Goal: Information Seeking & Learning: Understand process/instructions

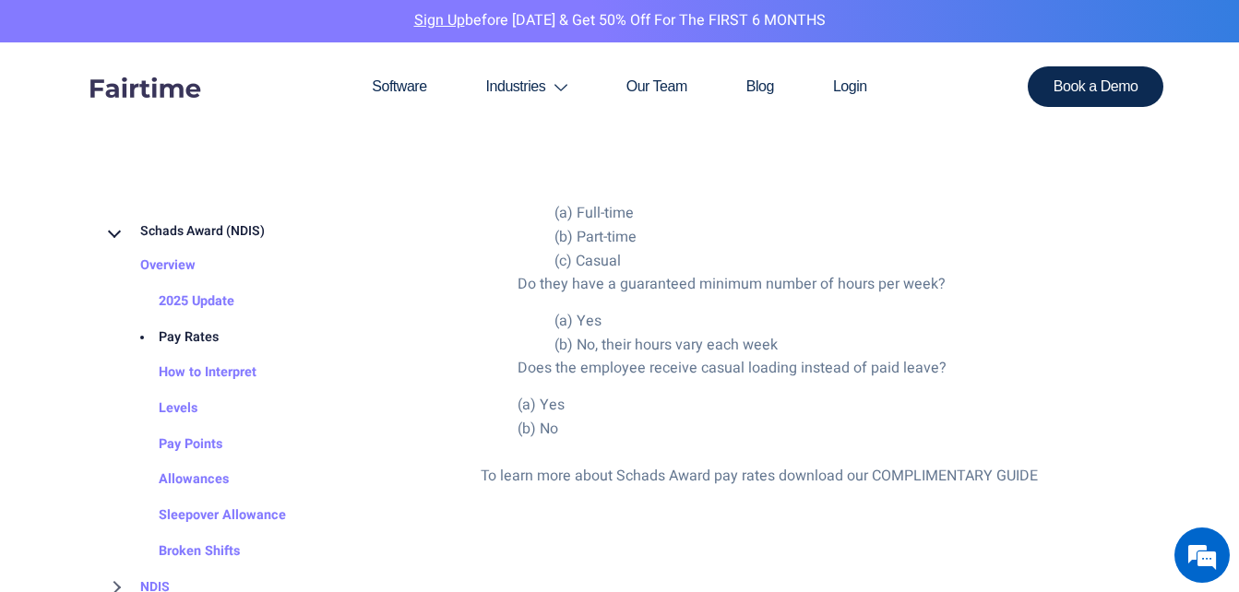
scroll to position [3729, 0]
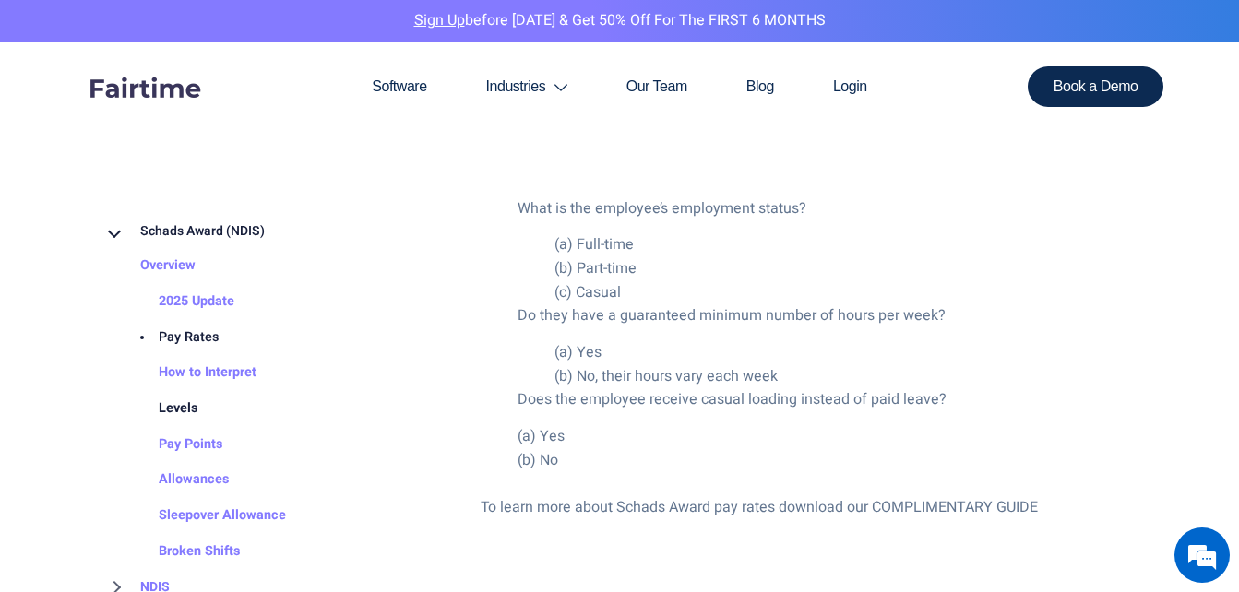
click at [168, 400] on link "Levels" at bounding box center [160, 409] width 76 height 36
click at [184, 408] on link "Levels" at bounding box center [160, 409] width 76 height 36
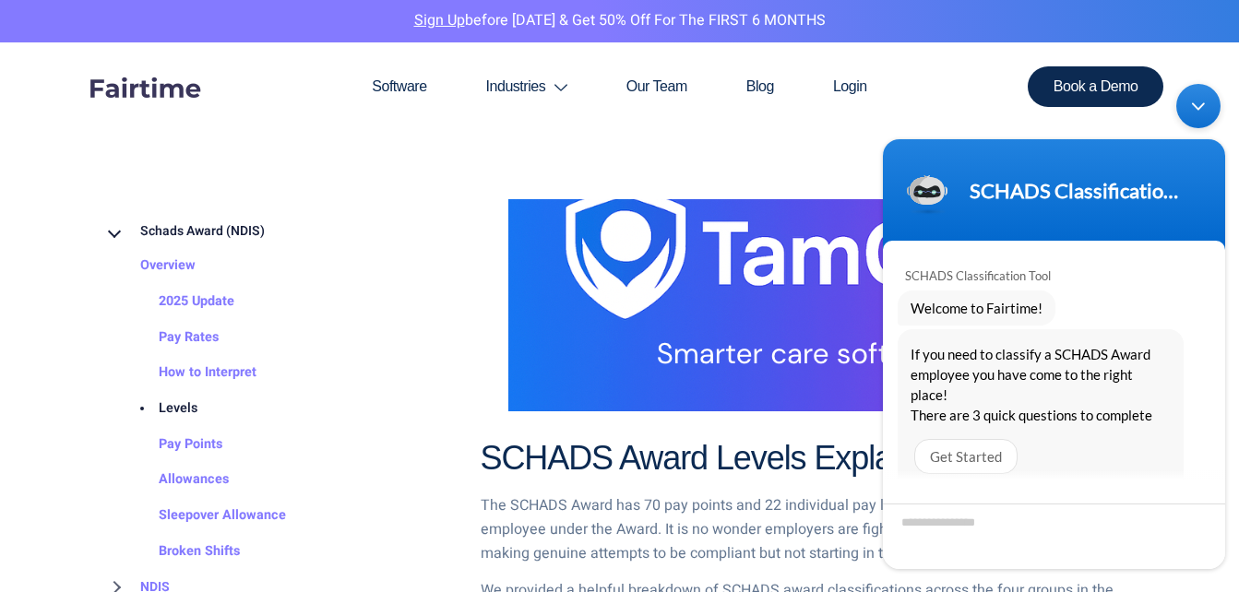
scroll to position [838, 0]
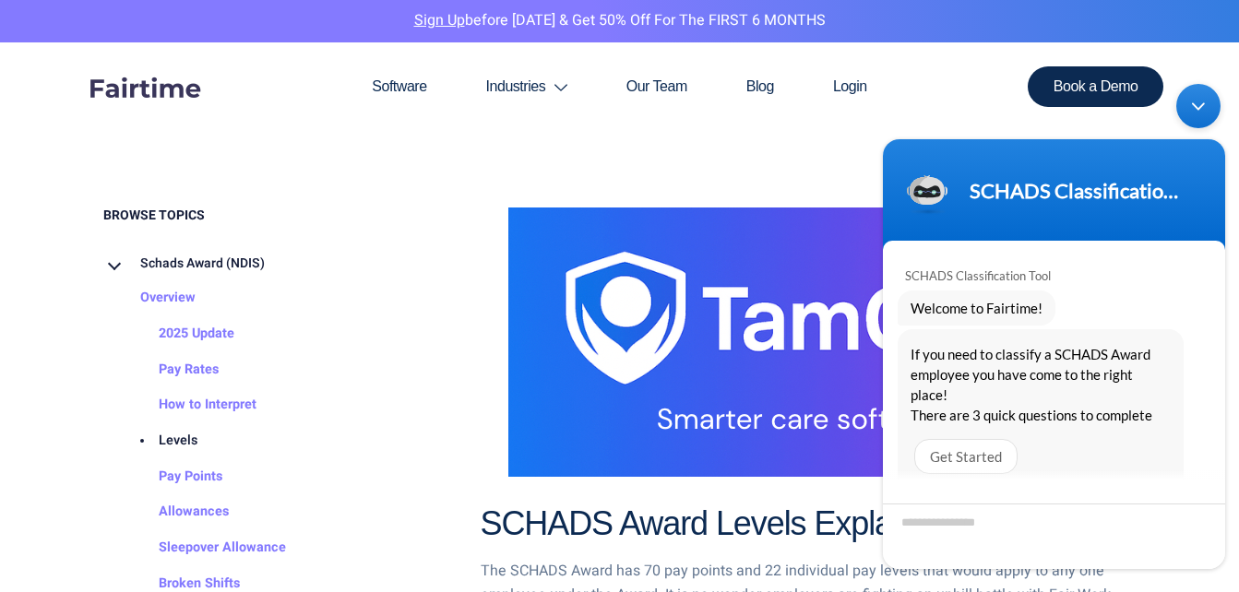
click at [1190, 89] on div "Minimize live chat window" at bounding box center [1198, 106] width 44 height 44
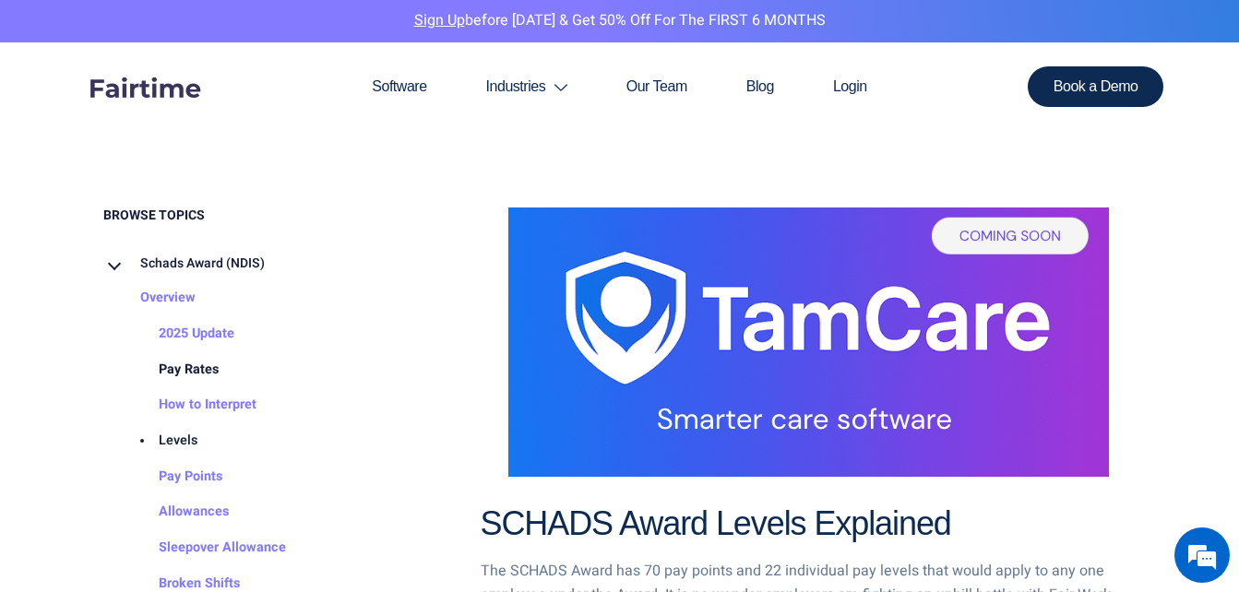
click at [185, 363] on link "Pay Rates" at bounding box center [170, 370] width 97 height 36
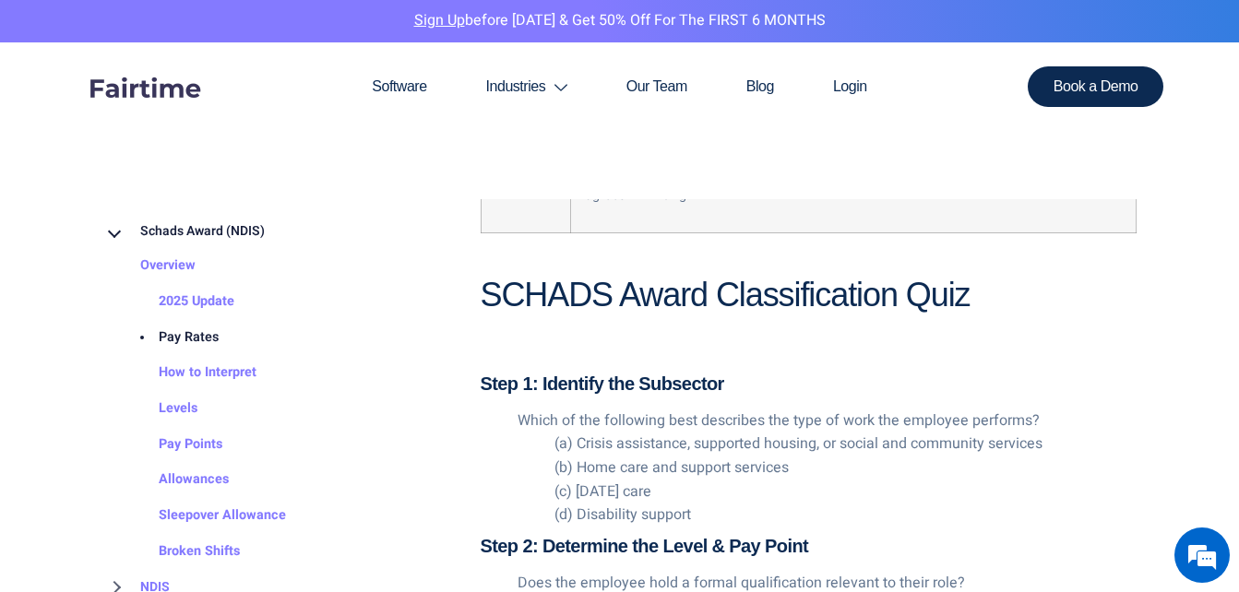
scroll to position [2711, 0]
